Goal: Information Seeking & Learning: Learn about a topic

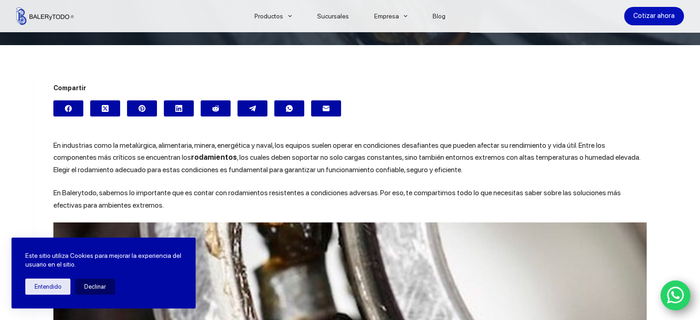
scroll to position [207, 0]
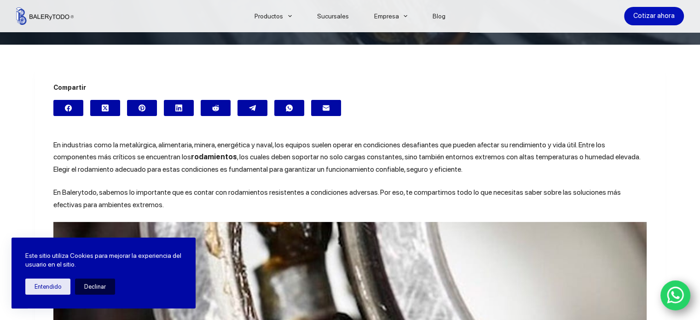
click at [95, 285] on button "Declinar" at bounding box center [95, 286] width 40 height 16
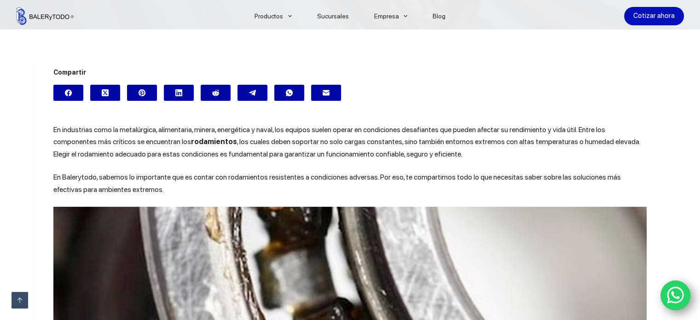
scroll to position [224, 0]
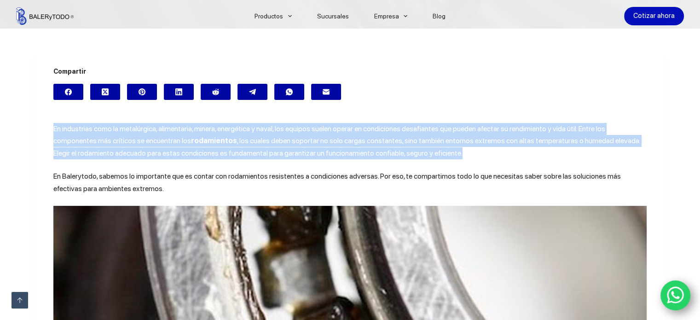
drag, startPoint x: 43, startPoint y: 126, endPoint x: 411, endPoint y: 155, distance: 369.1
copy p "En industrias como la metalúrgica, alimentaria, minera, energética y naval, los…"
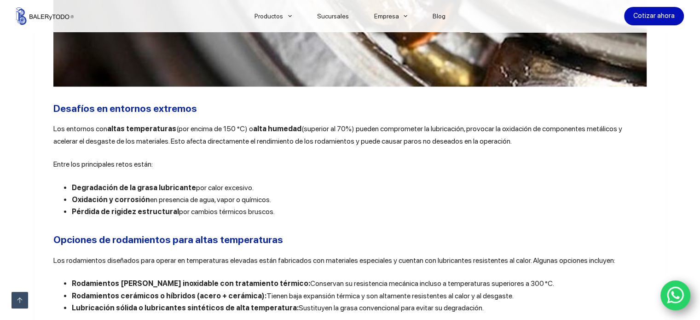
scroll to position [677, 0]
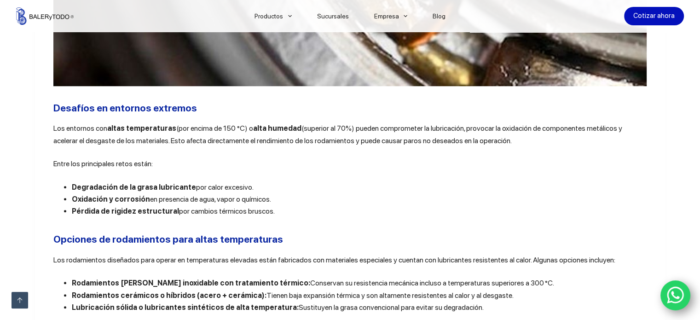
drag, startPoint x: 48, startPoint y: 132, endPoint x: 552, endPoint y: 147, distance: 504.4
copy p "Los entornos con altas temperaturas (por encima de 150 °C) o alta humedad (supe…"
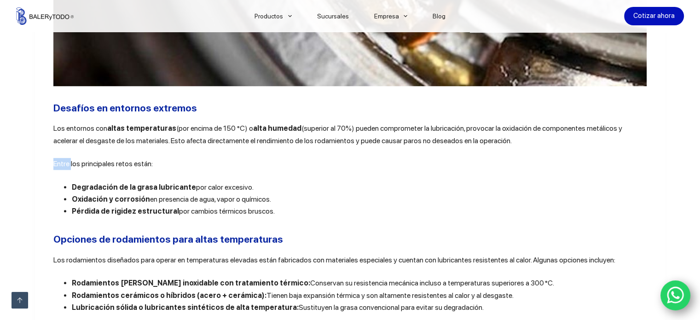
drag, startPoint x: 44, startPoint y: 169, endPoint x: 152, endPoint y: 172, distance: 108.6
copy span "Entre los principales retos están:"
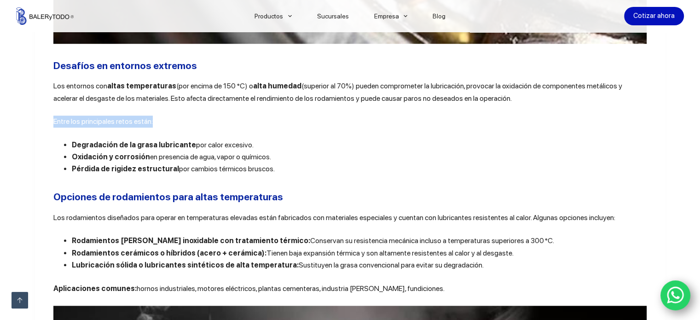
scroll to position [720, 0]
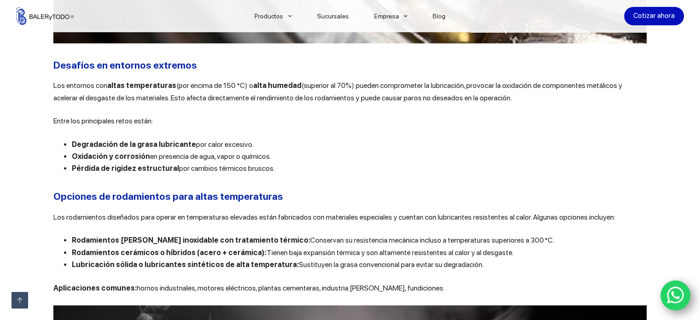
drag, startPoint x: 69, startPoint y: 147, endPoint x: 259, endPoint y: 130, distance: 190.7
click at [72, 148] on b "Degradación de la grasa lubricante" at bounding box center [134, 144] width 124 height 9
drag, startPoint x: 70, startPoint y: 145, endPoint x: 247, endPoint y: 141, distance: 176.7
click at [247, 141] on li "Degradación de la grasa lubricante por calor excesivo." at bounding box center [359, 144] width 575 height 12
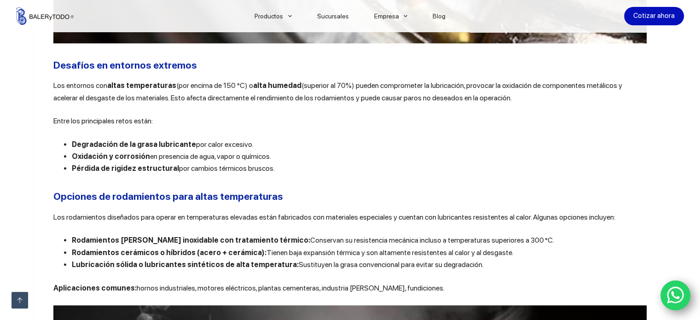
copy li "Degradación de la grasa lubricante por calor excesivo."
drag, startPoint x: 67, startPoint y: 157, endPoint x: 286, endPoint y: 161, distance: 218.6
click at [286, 161] on ul "Degradación de la grasa lubricante por calor excesivo. Oxidación y corrosión en…" at bounding box center [349, 156] width 593 height 36
copy li "Oxidación y corrosión en presencia de agua, vapor o químicos."
drag, startPoint x: 68, startPoint y: 169, endPoint x: 267, endPoint y: 173, distance: 199.7
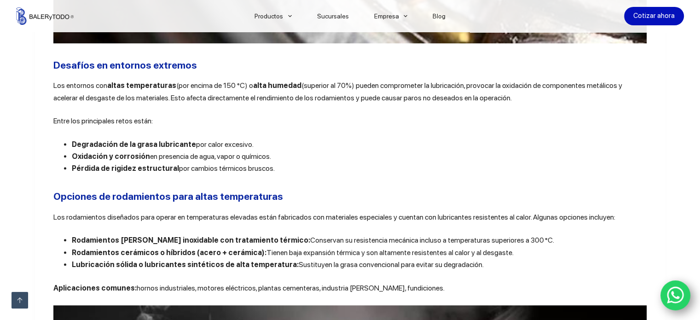
click at [267, 173] on ul "Degradación de la grasa lubricante por calor excesivo. Oxidación y corrosión en…" at bounding box center [349, 156] width 593 height 36
copy li "Pérdida de rigidez estructural por cambios térmicos bruscos."
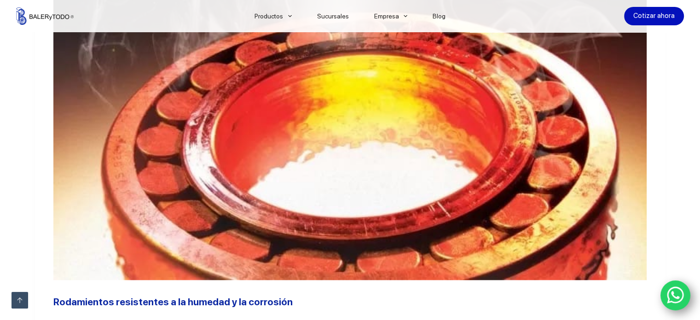
scroll to position [883, 0]
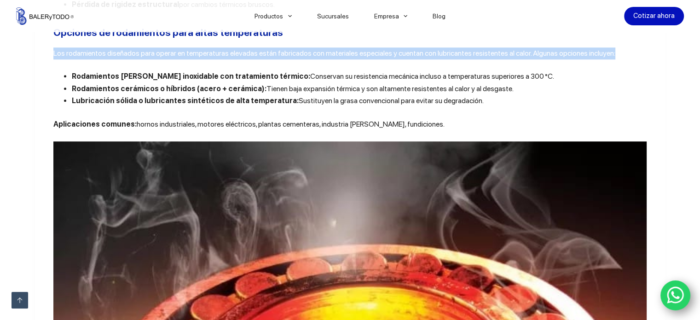
drag, startPoint x: 46, startPoint y: 57, endPoint x: 672, endPoint y: 62, distance: 626.1
copy span "Los rodamientos diseñados para operar en temperaturas elevadas están fabricados…"
drag, startPoint x: 68, startPoint y: 78, endPoint x: 513, endPoint y: 78, distance: 445.3
click at [513, 78] on ul "Rodamientos [PERSON_NAME] inoxidable con tratamiento térmico: Conservan su resi…" at bounding box center [349, 88] width 593 height 36
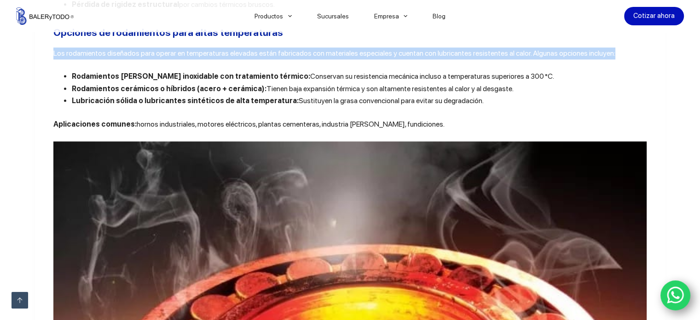
copy li "Rodamientos [PERSON_NAME] inoxidable con tratamiento térmico: Conservan su resi…"
drag, startPoint x: 69, startPoint y: 92, endPoint x: 506, endPoint y: 94, distance: 436.6
click at [506, 94] on li "Rodamientos cerámicos o híbridos (acero + cerámica): Tienen baja expansión térm…" at bounding box center [359, 89] width 575 height 12
copy li "Rodamientos cerámicos o híbridos (acero + cerámica): Tienen baja expansión térm…"
drag, startPoint x: 69, startPoint y: 102, endPoint x: 469, endPoint y: 108, distance: 399.8
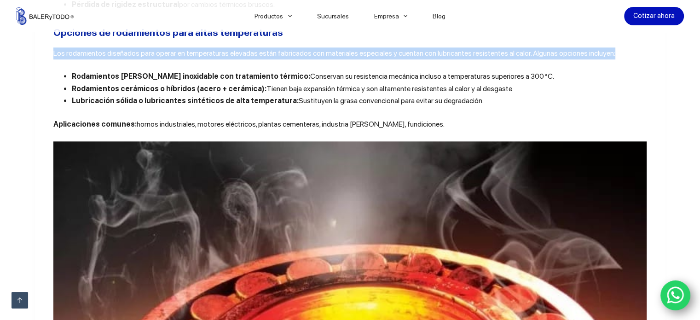
click at [469, 107] on li "Lubricación sólida o lubricantes sintéticos de alta temperatura: Sustituyen la …" at bounding box center [359, 101] width 575 height 12
copy li "Lubricación sólida o lubricantes sintéticos de alta temperatura: Sustituyen la …"
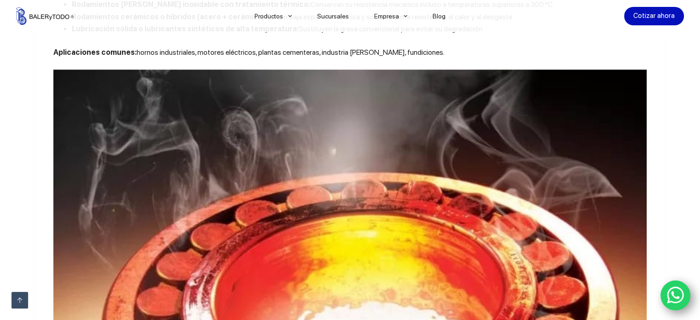
scroll to position [956, 0]
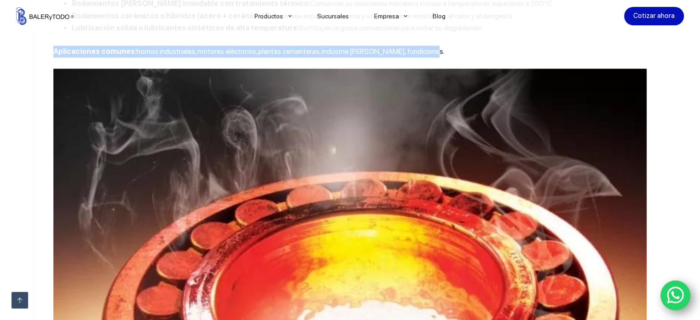
drag, startPoint x: 47, startPoint y: 55, endPoint x: 429, endPoint y: 41, distance: 381.6
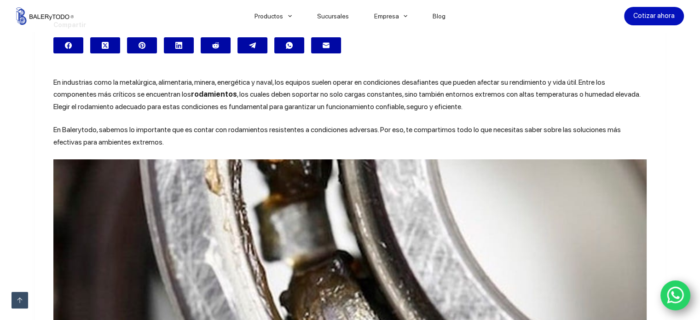
scroll to position [285, 0]
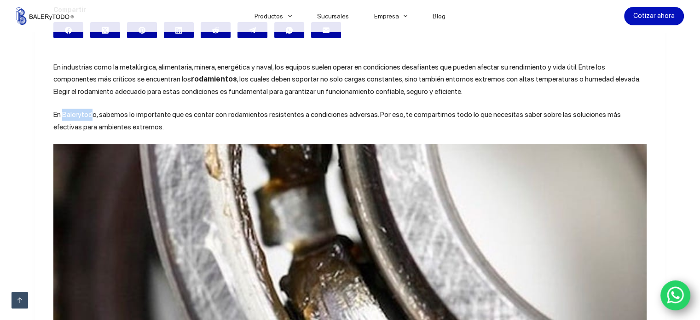
drag, startPoint x: 91, startPoint y: 111, endPoint x: 60, endPoint y: 109, distance: 30.4
click at [60, 110] on span "En Balerytodo, sabemos lo importante que es contar con rodamientos resistentes …" at bounding box center [336, 120] width 567 height 21
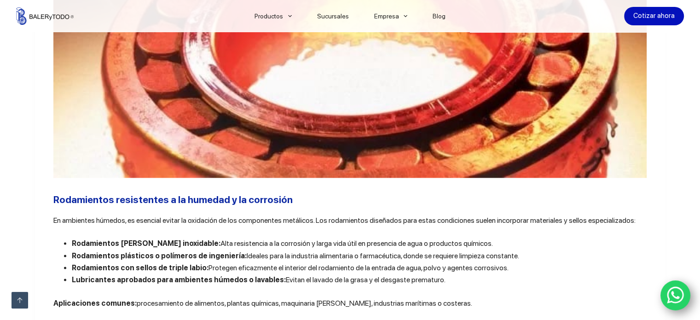
scroll to position [1315, 0]
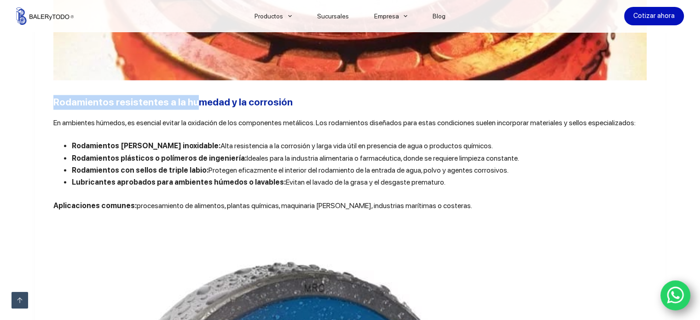
drag, startPoint x: 51, startPoint y: 103, endPoint x: 193, endPoint y: 114, distance: 143.0
click at [193, 108] on b "Rodamientos resistentes a la humedad y la corrosión" at bounding box center [172, 102] width 239 height 12
click at [21, 134] on div "Compartir En industrias como la metalúrgica, alimentaria, minera, energética y …" at bounding box center [350, 70] width 700 height 2266
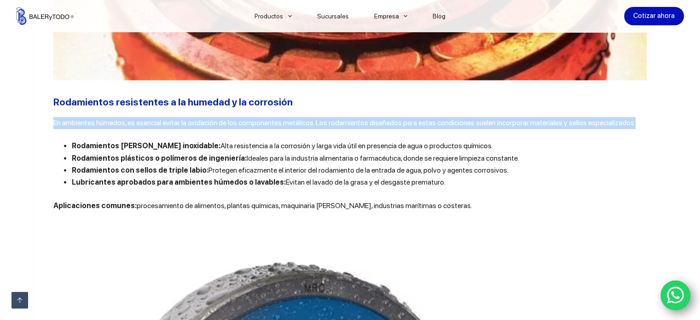
drag, startPoint x: 49, startPoint y: 130, endPoint x: 638, endPoint y: 132, distance: 588.9
click at [638, 132] on article "Compartir En industrias como la metalúrgica, alimentaria, minera, energética y …" at bounding box center [350, 71] width 630 height 2228
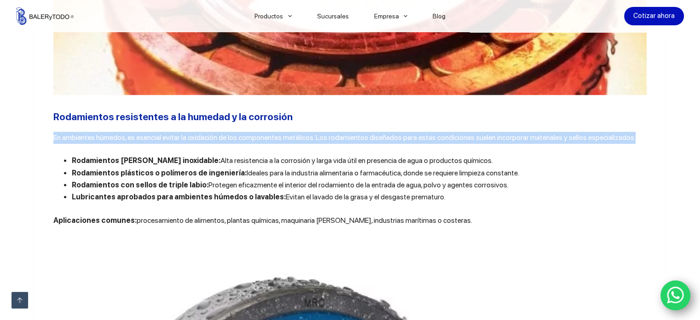
scroll to position [1329, 0]
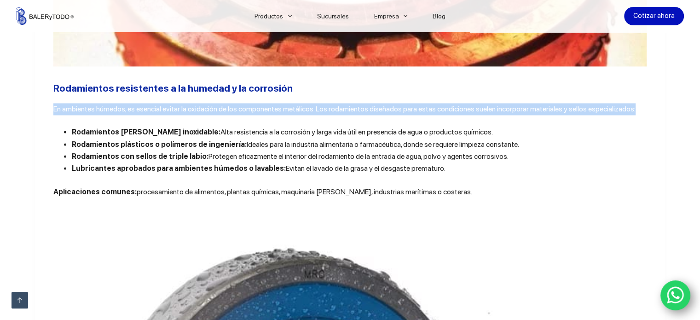
drag, startPoint x: 68, startPoint y: 134, endPoint x: 478, endPoint y: 138, distance: 410.4
click at [478, 138] on ul "Rodamientos [PERSON_NAME] inoxidable: Alta resistencia a la corrosión y larga v…" at bounding box center [349, 150] width 593 height 49
drag, startPoint x: 68, startPoint y: 149, endPoint x: 531, endPoint y: 151, distance: 463.7
click at [531, 151] on ul "Rodamientos [PERSON_NAME] inoxidable: Alta resistencia a la corrosión y larga v…" at bounding box center [349, 150] width 593 height 49
drag, startPoint x: 68, startPoint y: 162, endPoint x: 523, endPoint y: 162, distance: 454.5
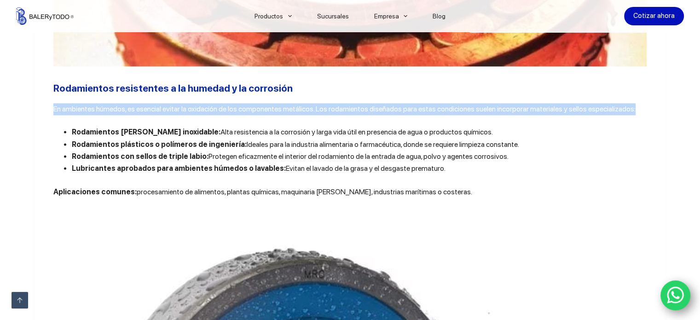
click at [523, 162] on ul "Rodamientos [PERSON_NAME] inoxidable: Alta resistencia a la corrosión y larga v…" at bounding box center [349, 150] width 593 height 49
drag, startPoint x: 69, startPoint y: 176, endPoint x: 443, endPoint y: 178, distance: 374.0
click at [443, 174] on li "Lubricantes aprobados para ambientes húmedos o lavables: Evitan el lavado de la…" at bounding box center [359, 168] width 575 height 12
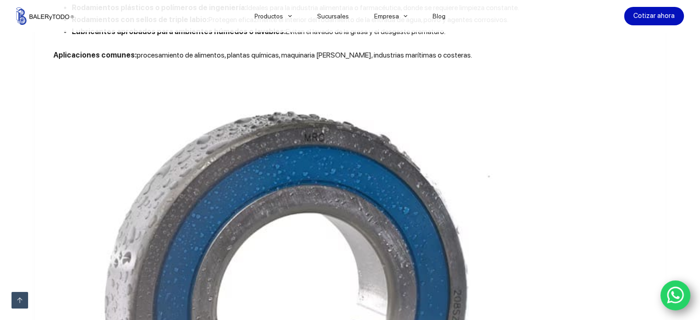
scroll to position [1468, 0]
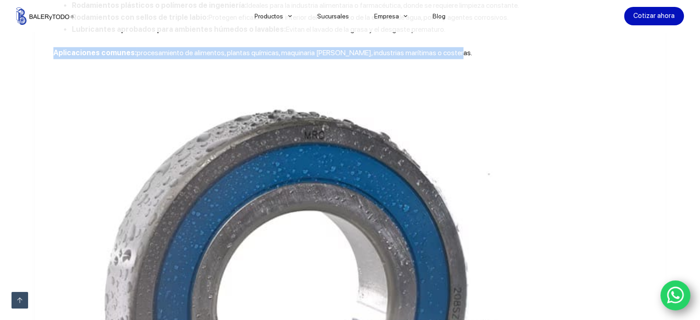
drag, startPoint x: 46, startPoint y: 62, endPoint x: 437, endPoint y: 65, distance: 390.6
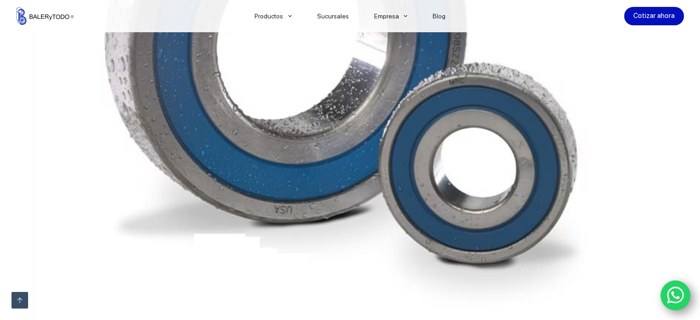
scroll to position [1729, 0]
